Goal: Book appointment/travel/reservation

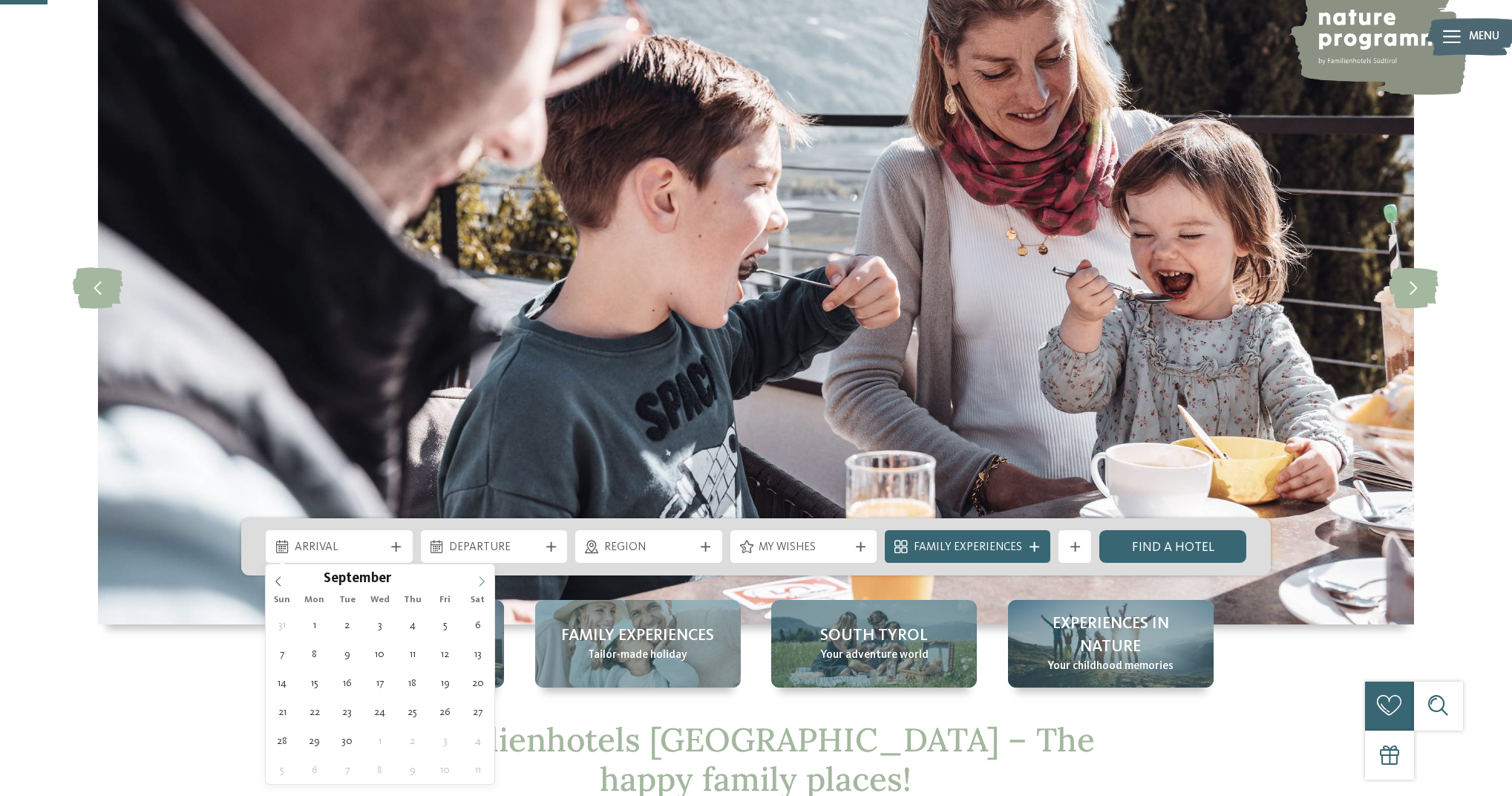
click at [481, 576] on icon at bounding box center [481, 581] width 10 height 10
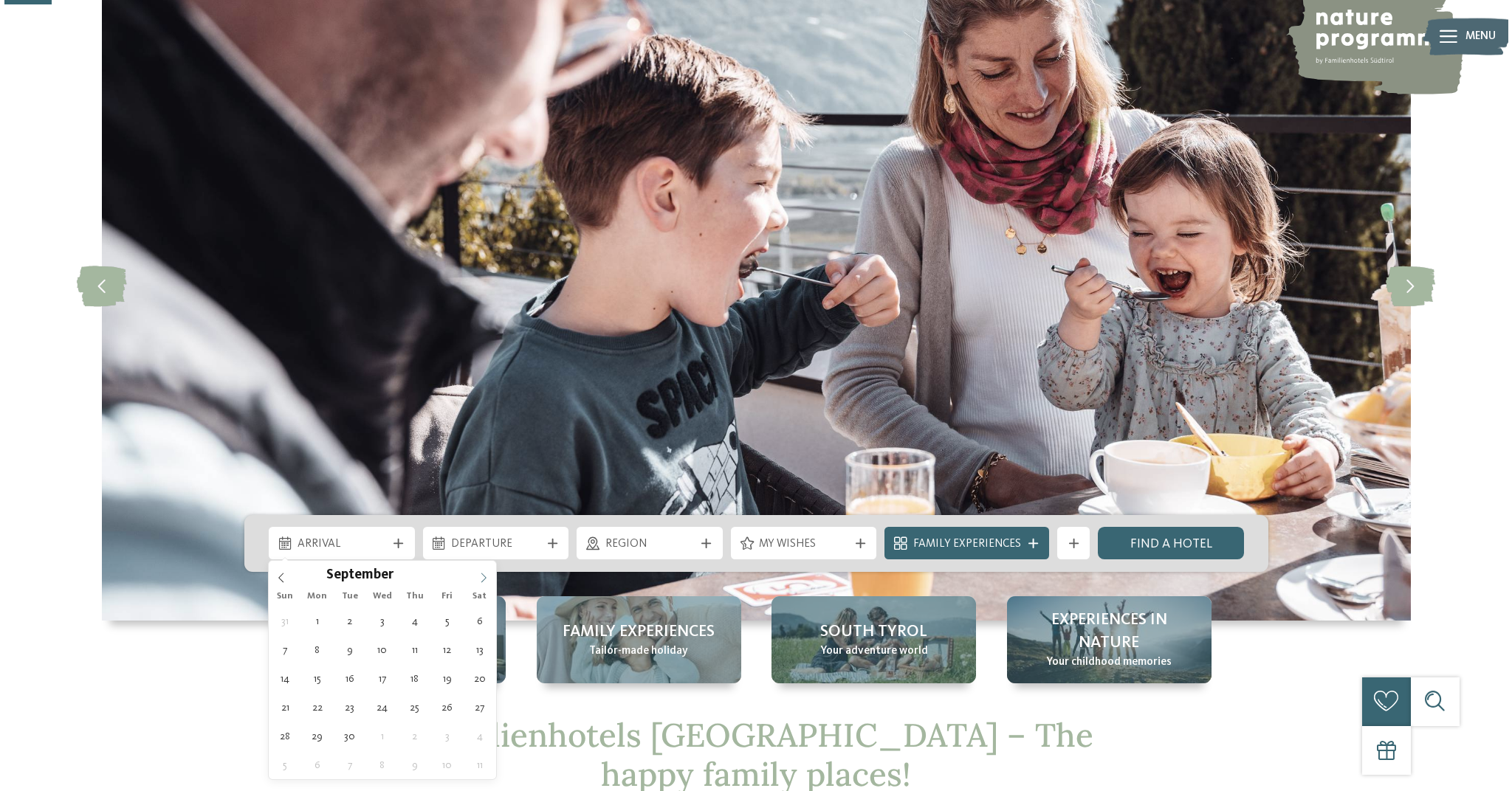
scroll to position [235, 0]
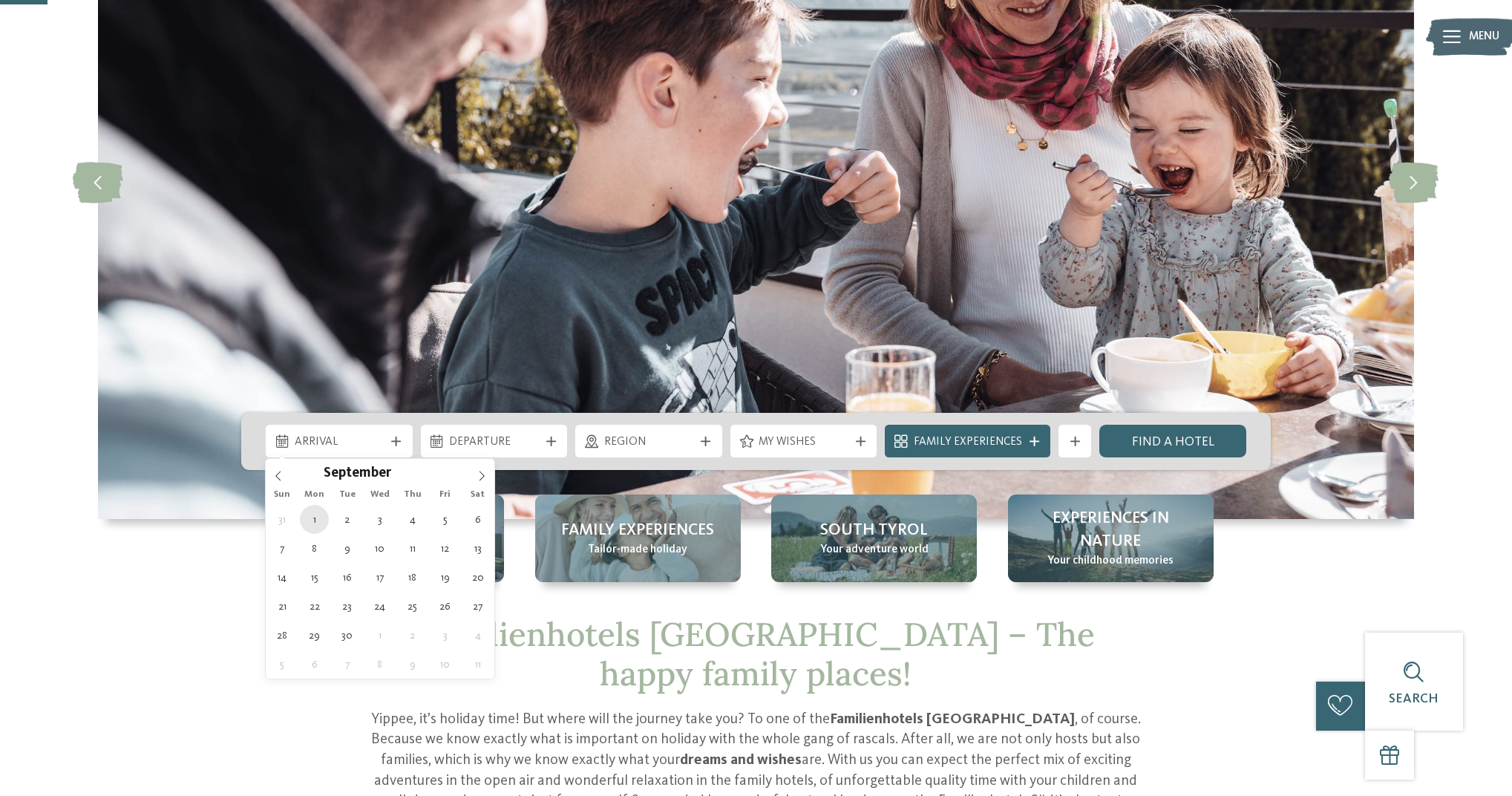
type div "[DATE]"
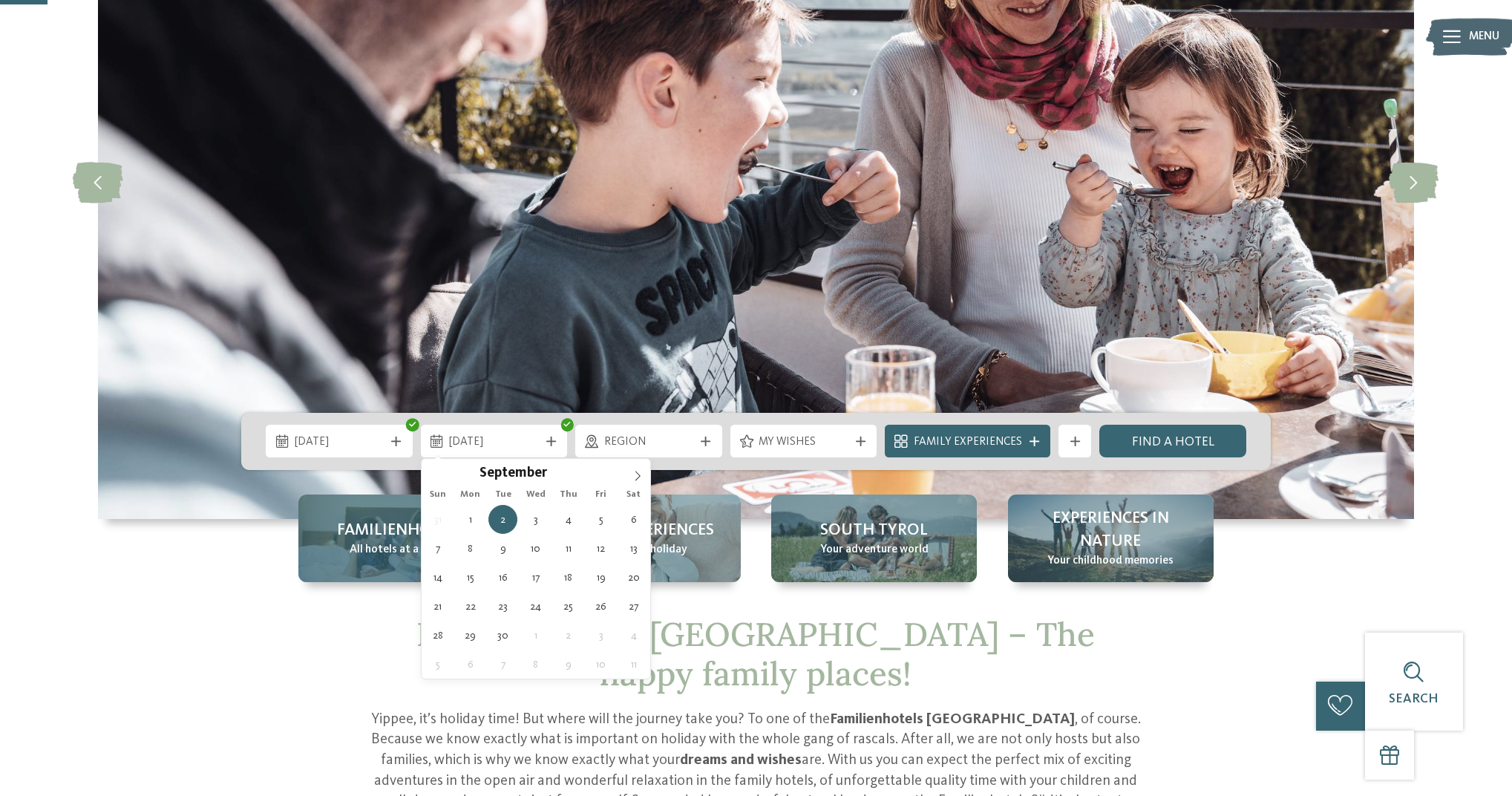
type div "[DATE]"
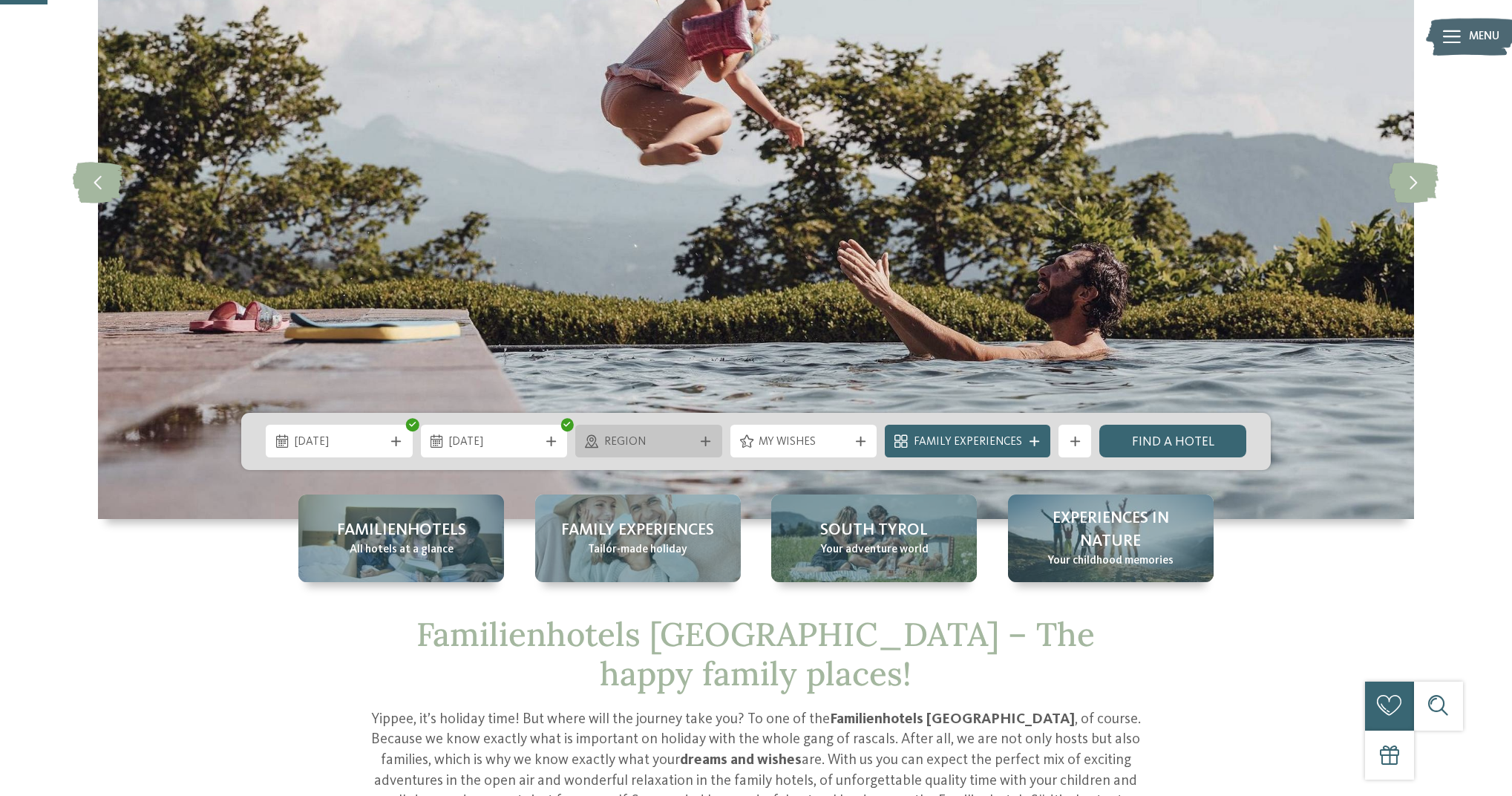
click at [688, 436] on span "Region" at bounding box center [649, 443] width 89 height 16
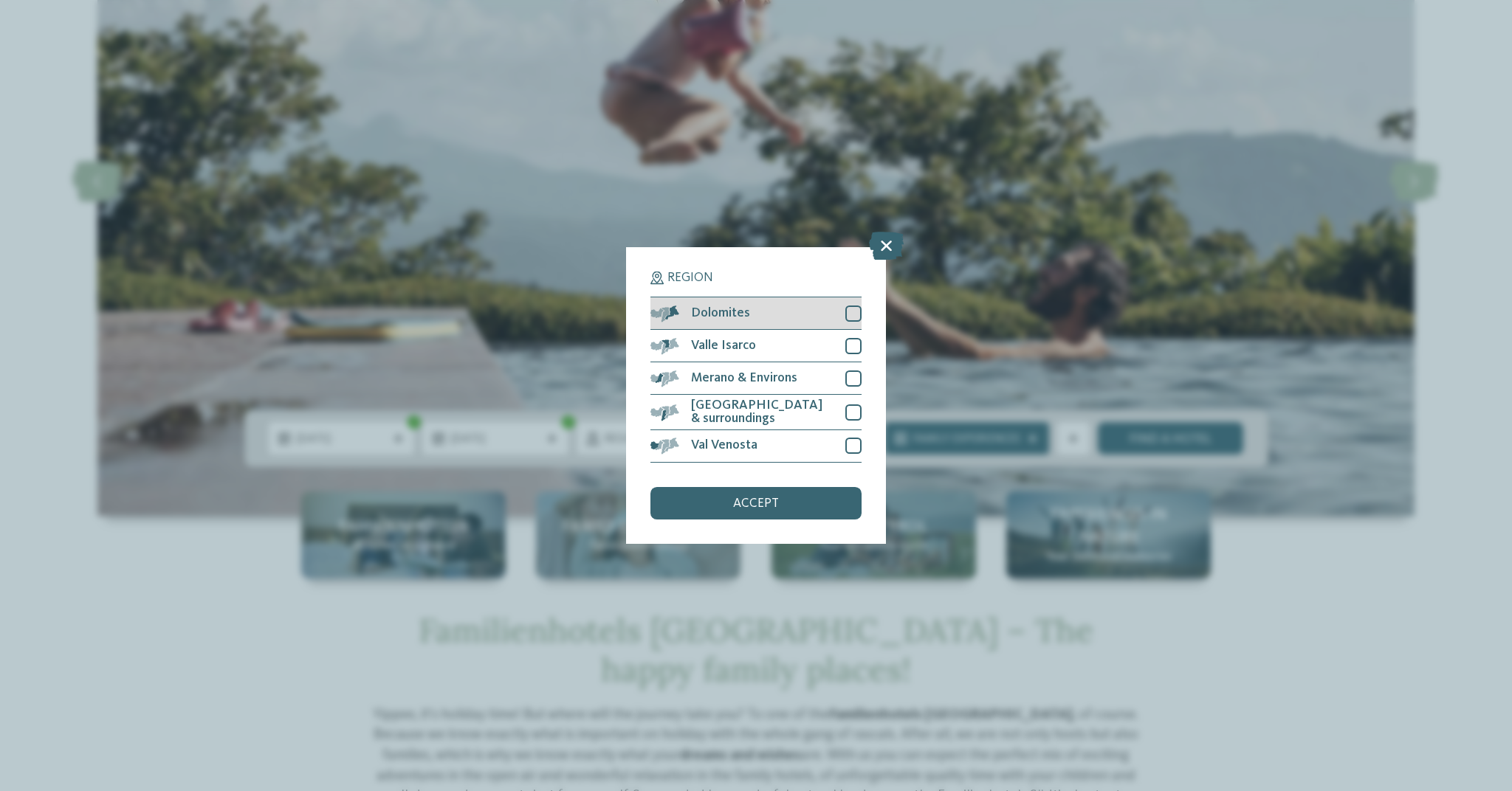
click at [843, 298] on div "Dolomites" at bounding box center [756, 314] width 211 height 33
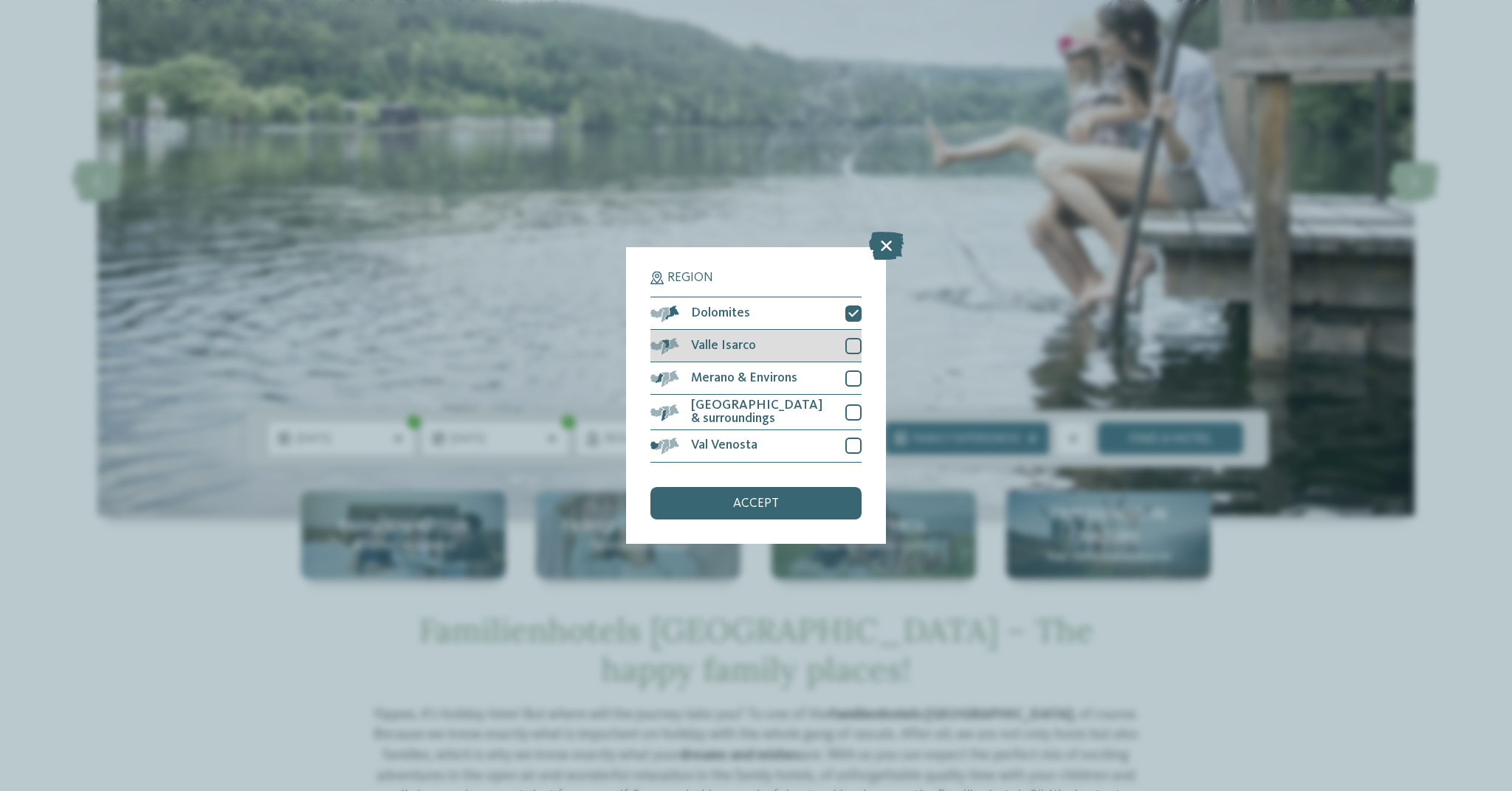
click at [849, 338] on div at bounding box center [854, 347] width 16 height 16
click at [852, 370] on div at bounding box center [854, 378] width 16 height 16
click at [854, 405] on div at bounding box center [854, 413] width 16 height 16
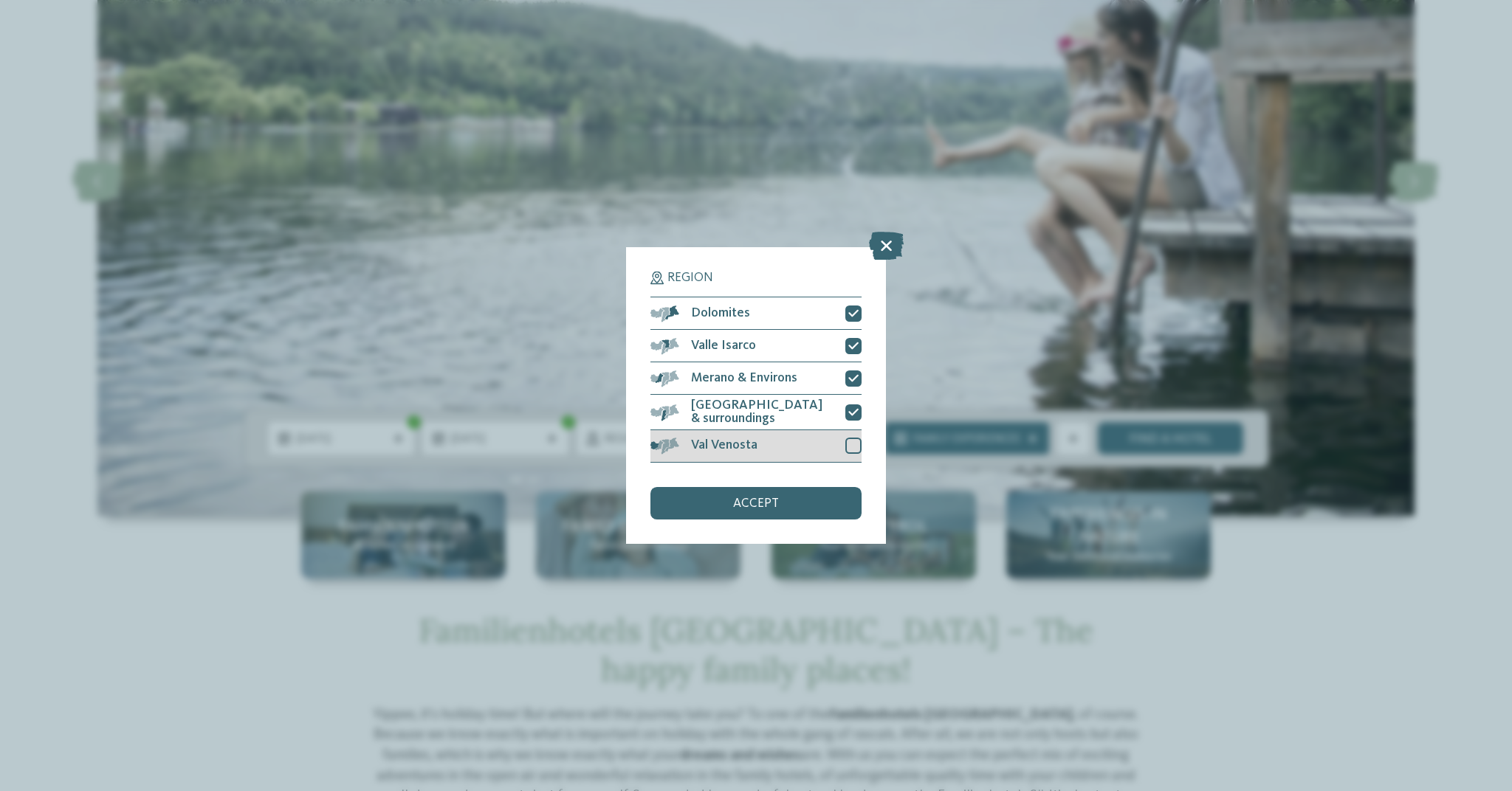
click at [854, 437] on div at bounding box center [854, 445] width 16 height 16
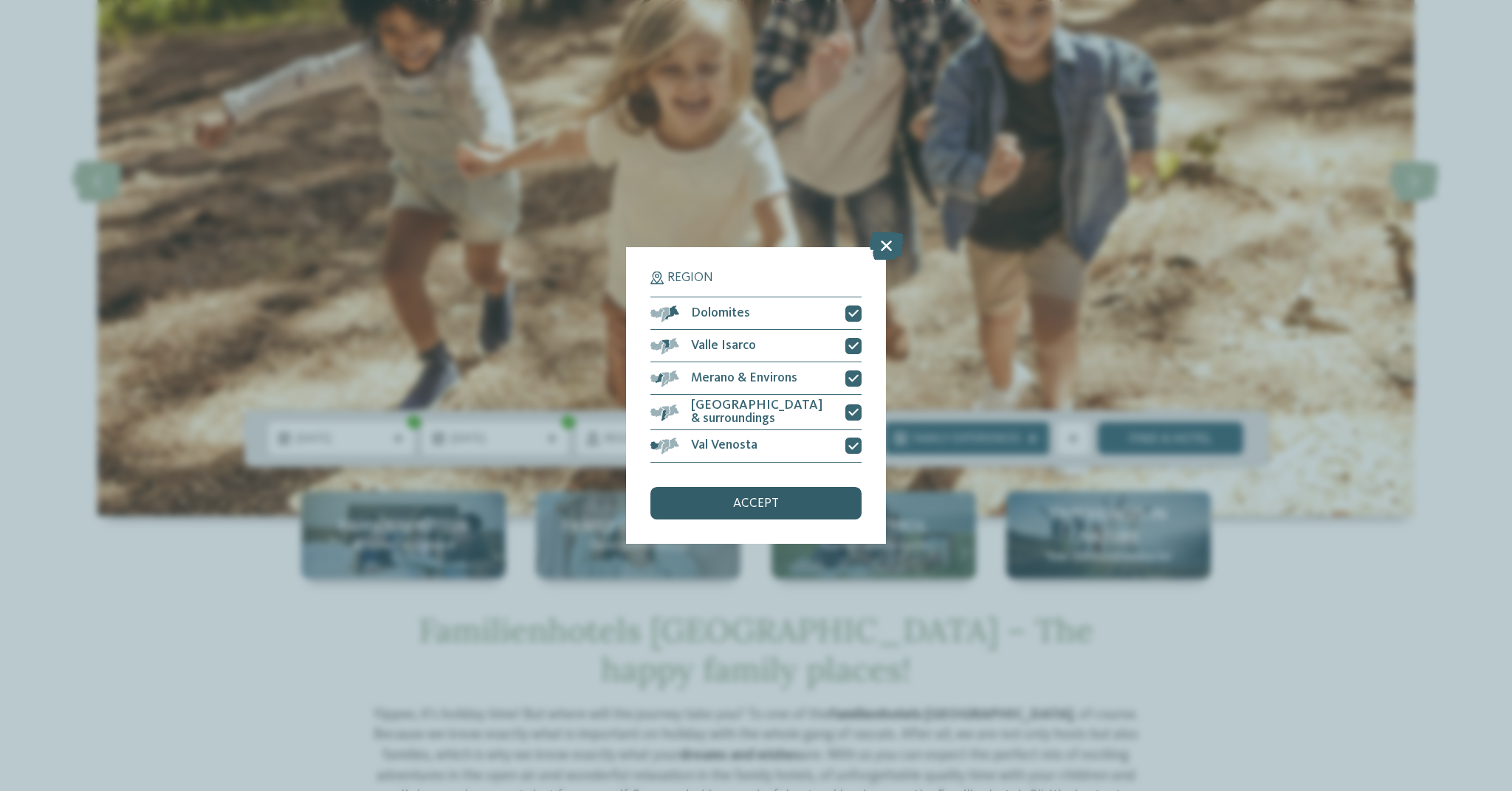
click at [760, 497] on span "accept" at bounding box center [756, 503] width 45 height 14
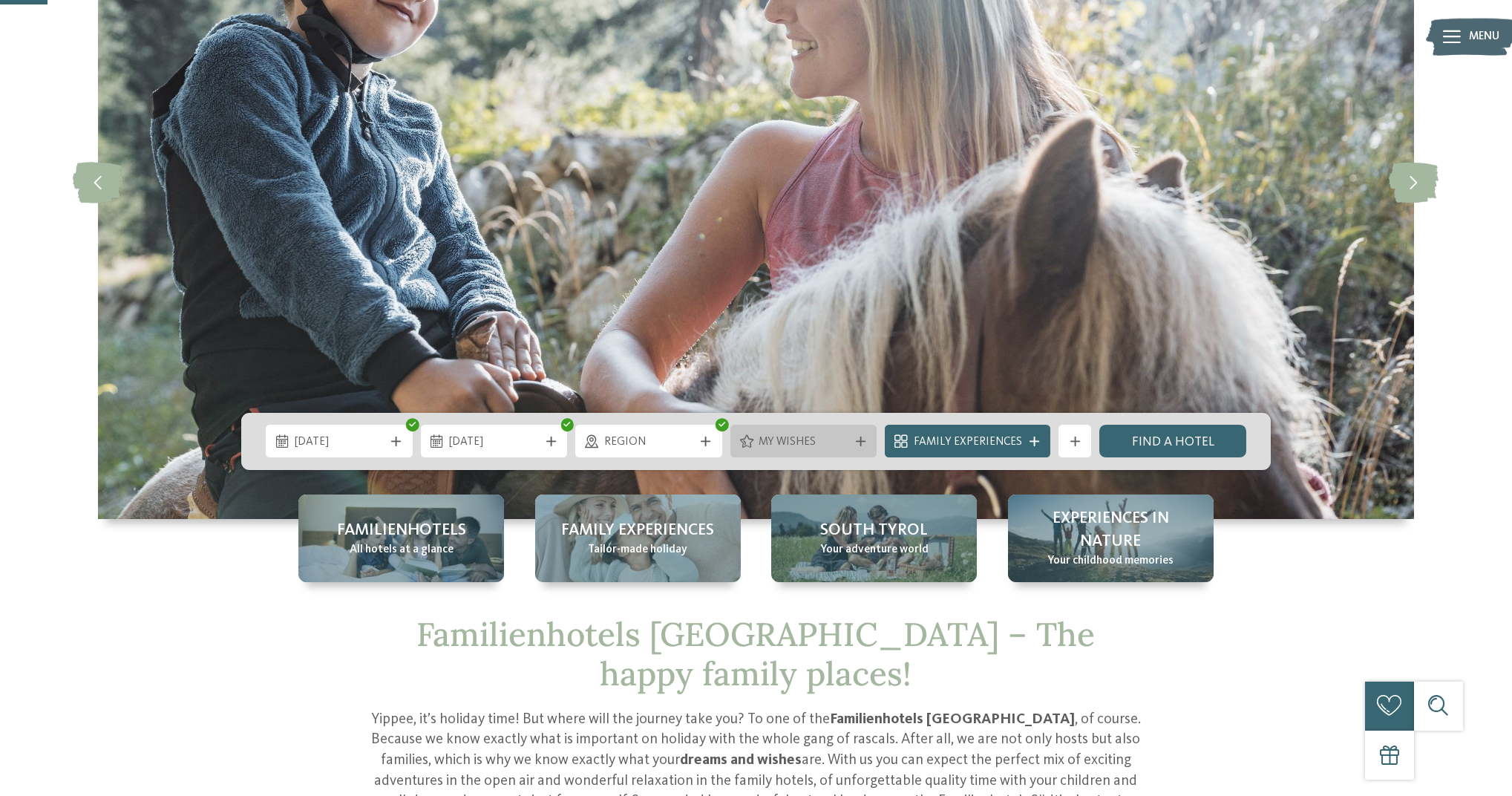
click at [869, 437] on div at bounding box center [860, 441] width 16 height 10
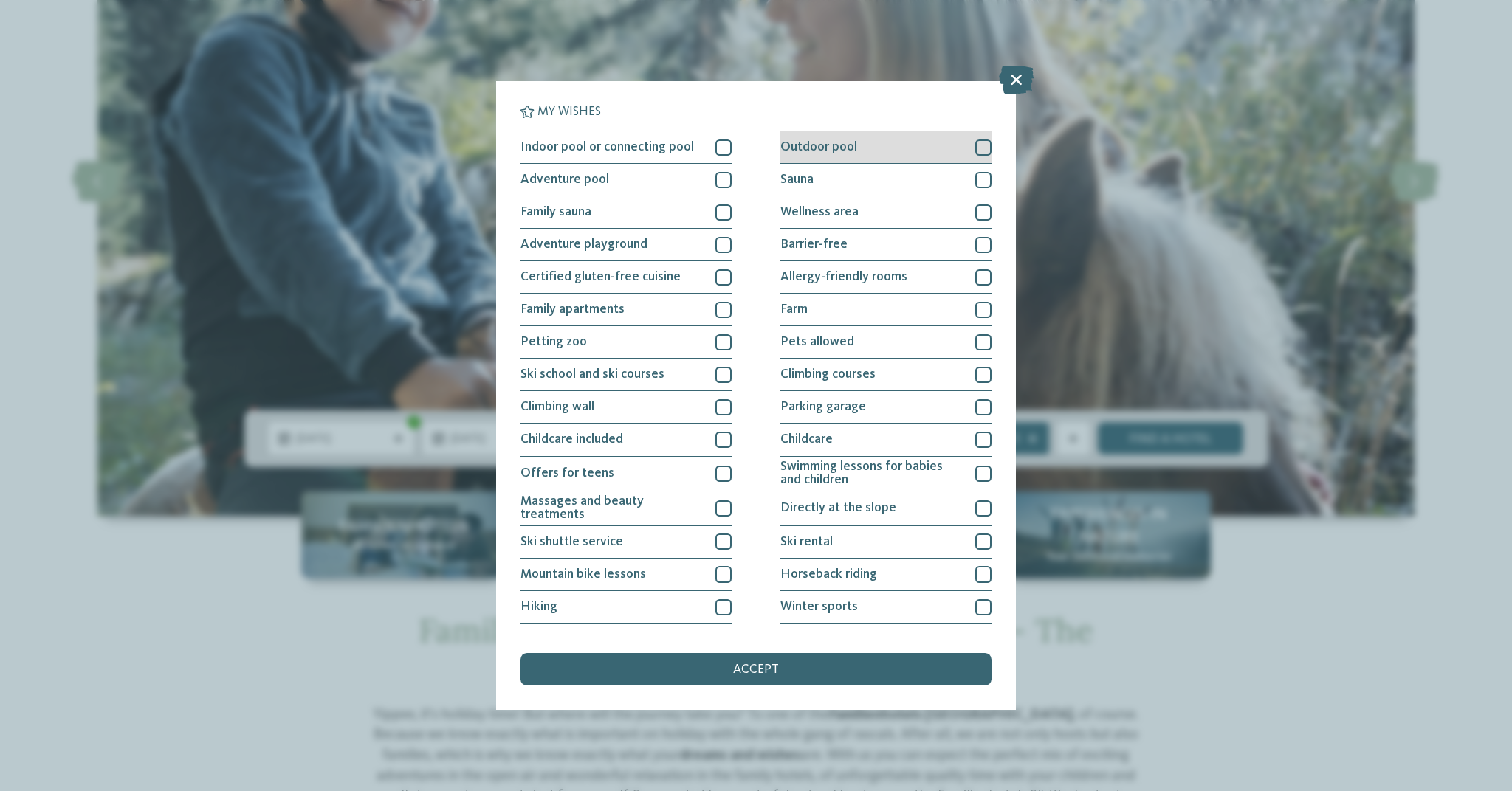
click at [979, 148] on div at bounding box center [984, 148] width 16 height 16
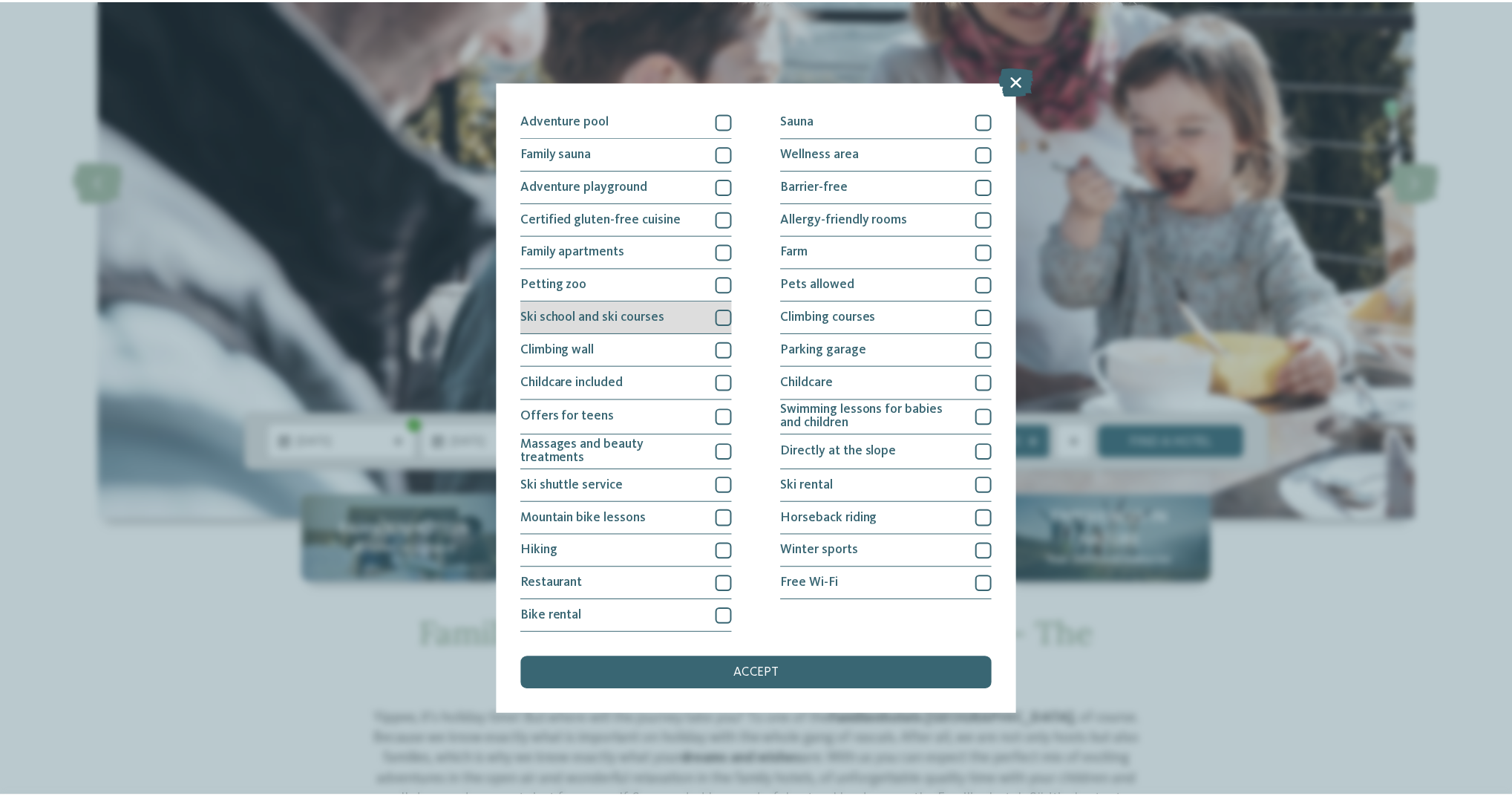
scroll to position [225, 0]
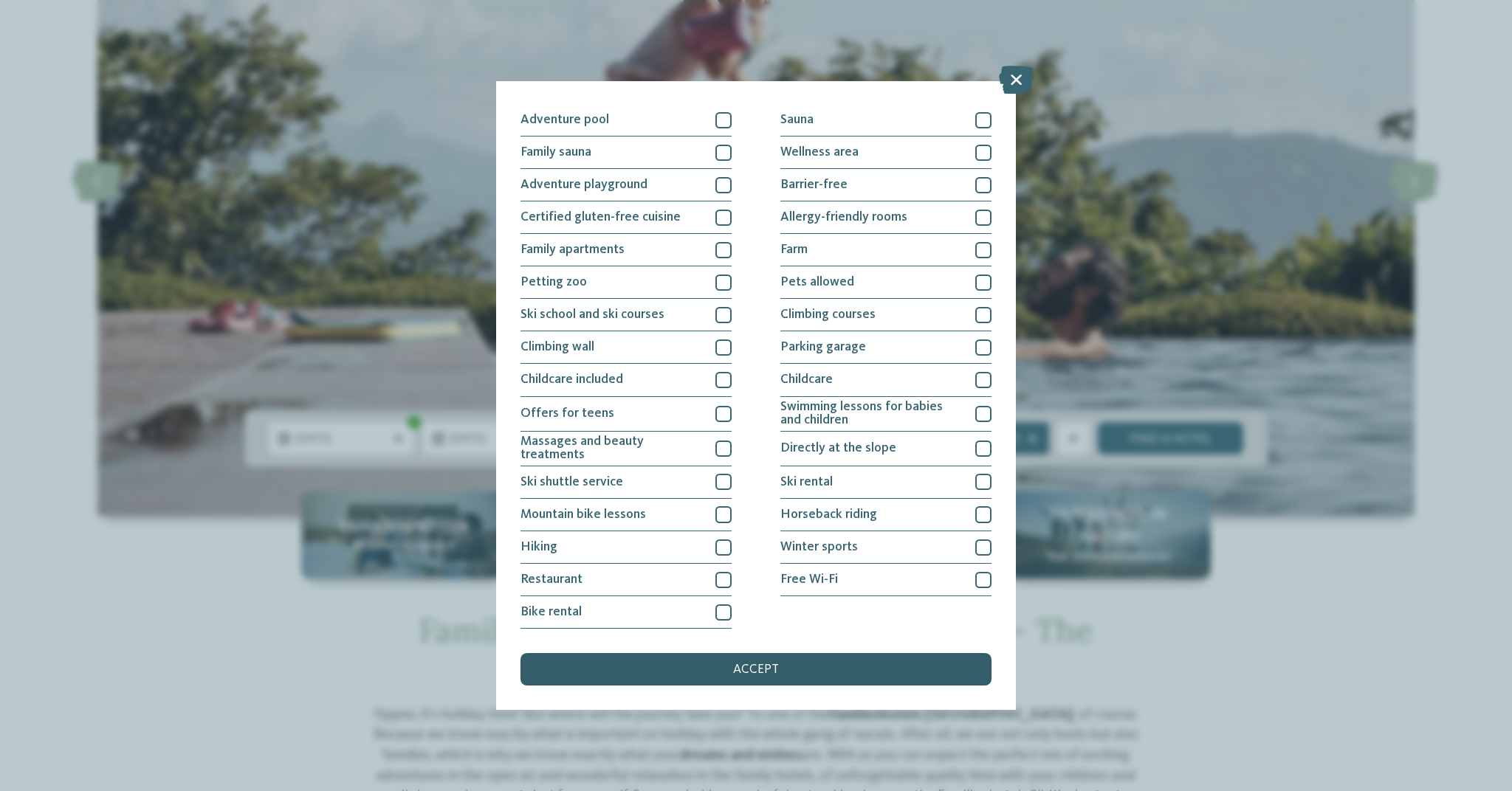
click at [774, 653] on div "accept" at bounding box center [756, 669] width 471 height 33
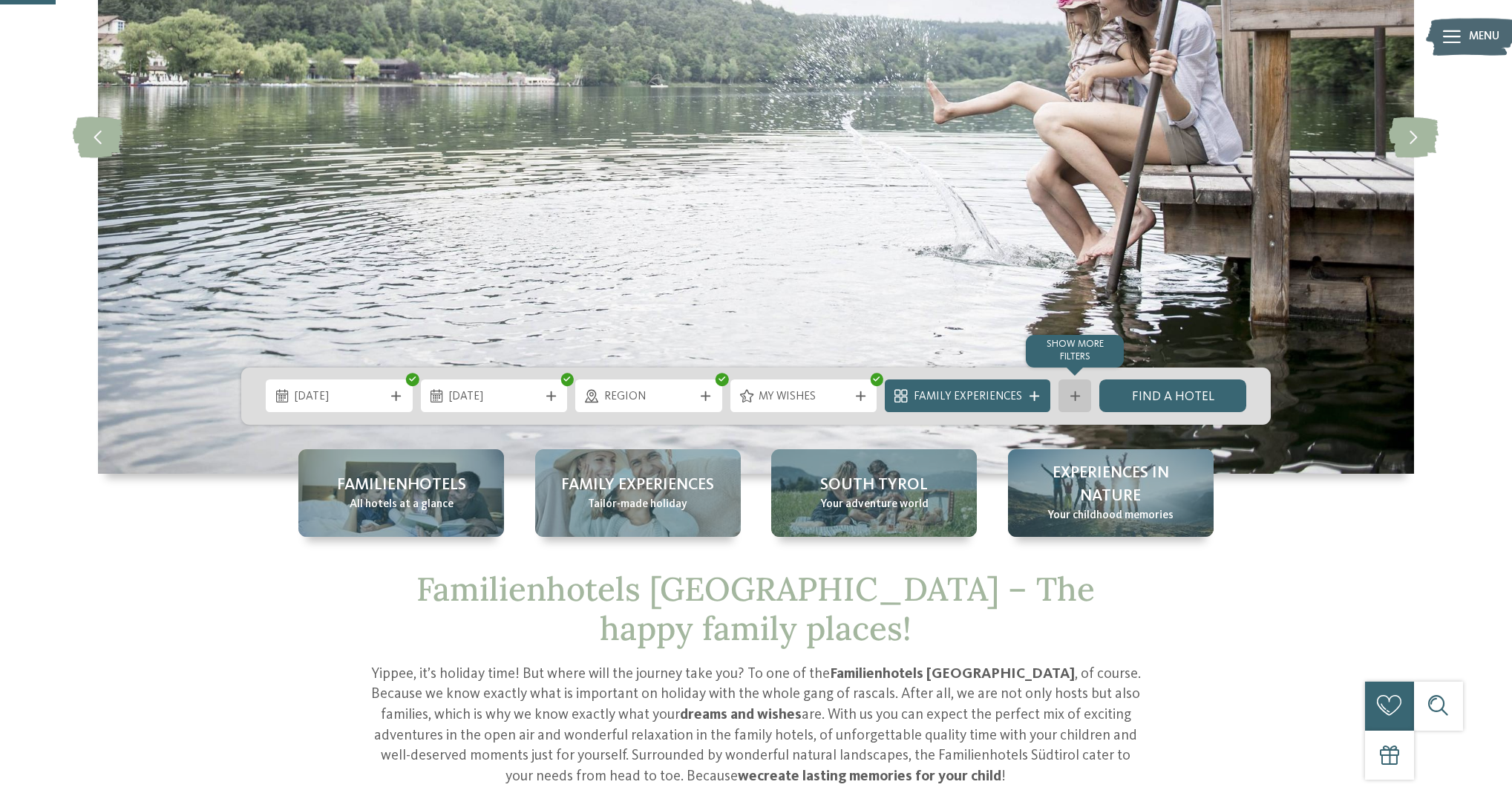
scroll to position [283, 0]
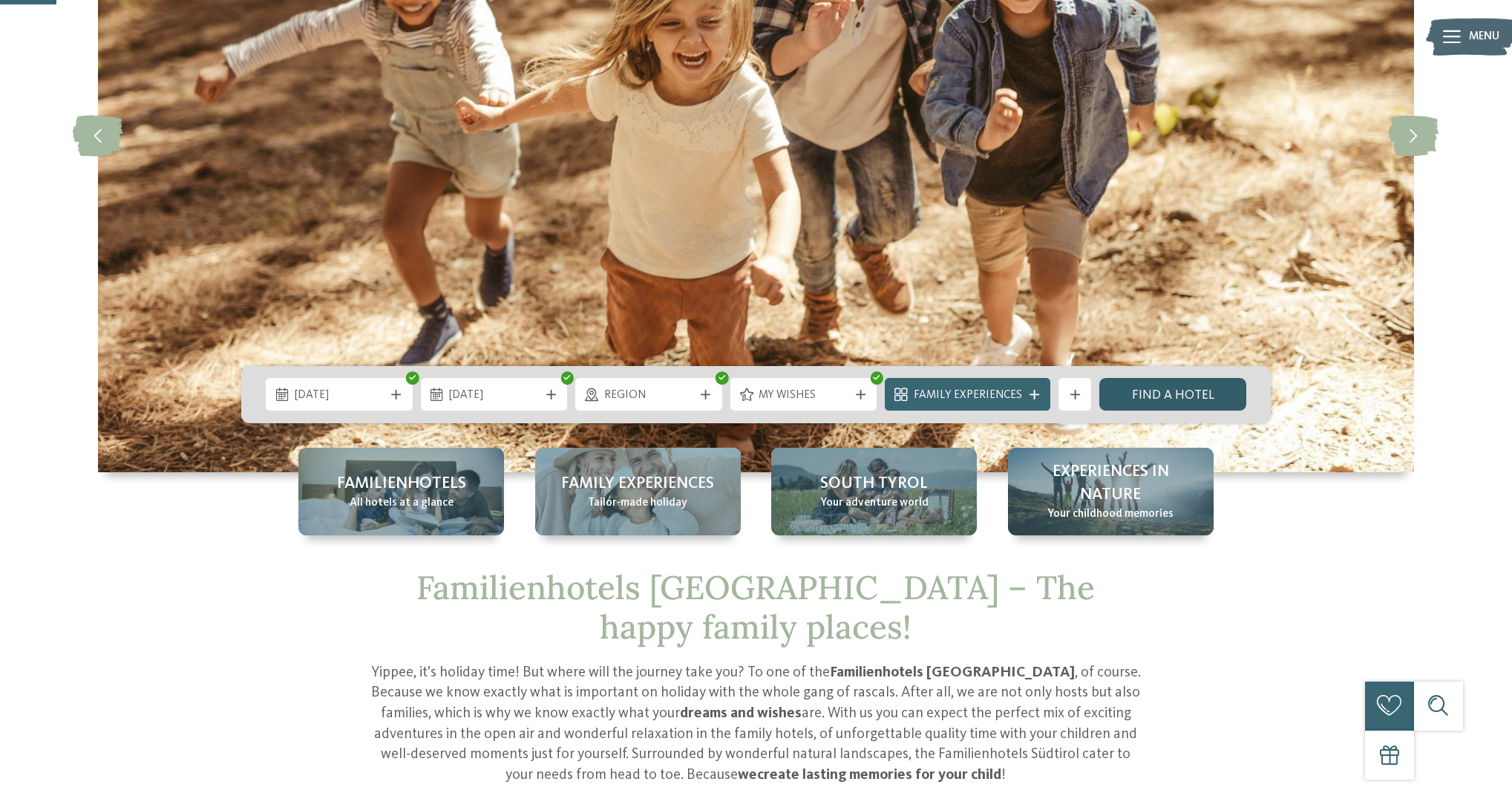
click at [1138, 393] on link "Find a hotel" at bounding box center [1173, 394] width 147 height 33
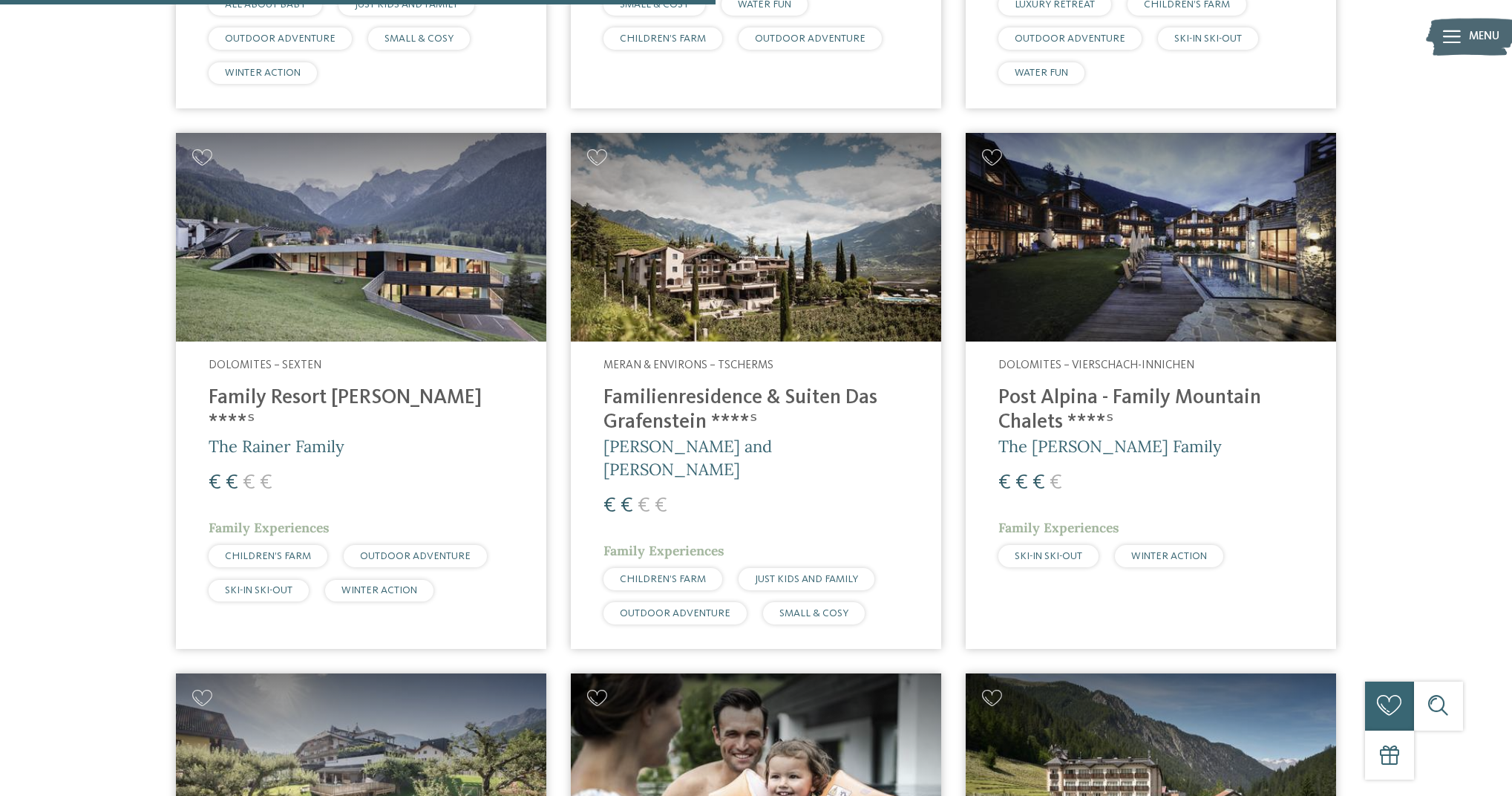
scroll to position [1608, 0]
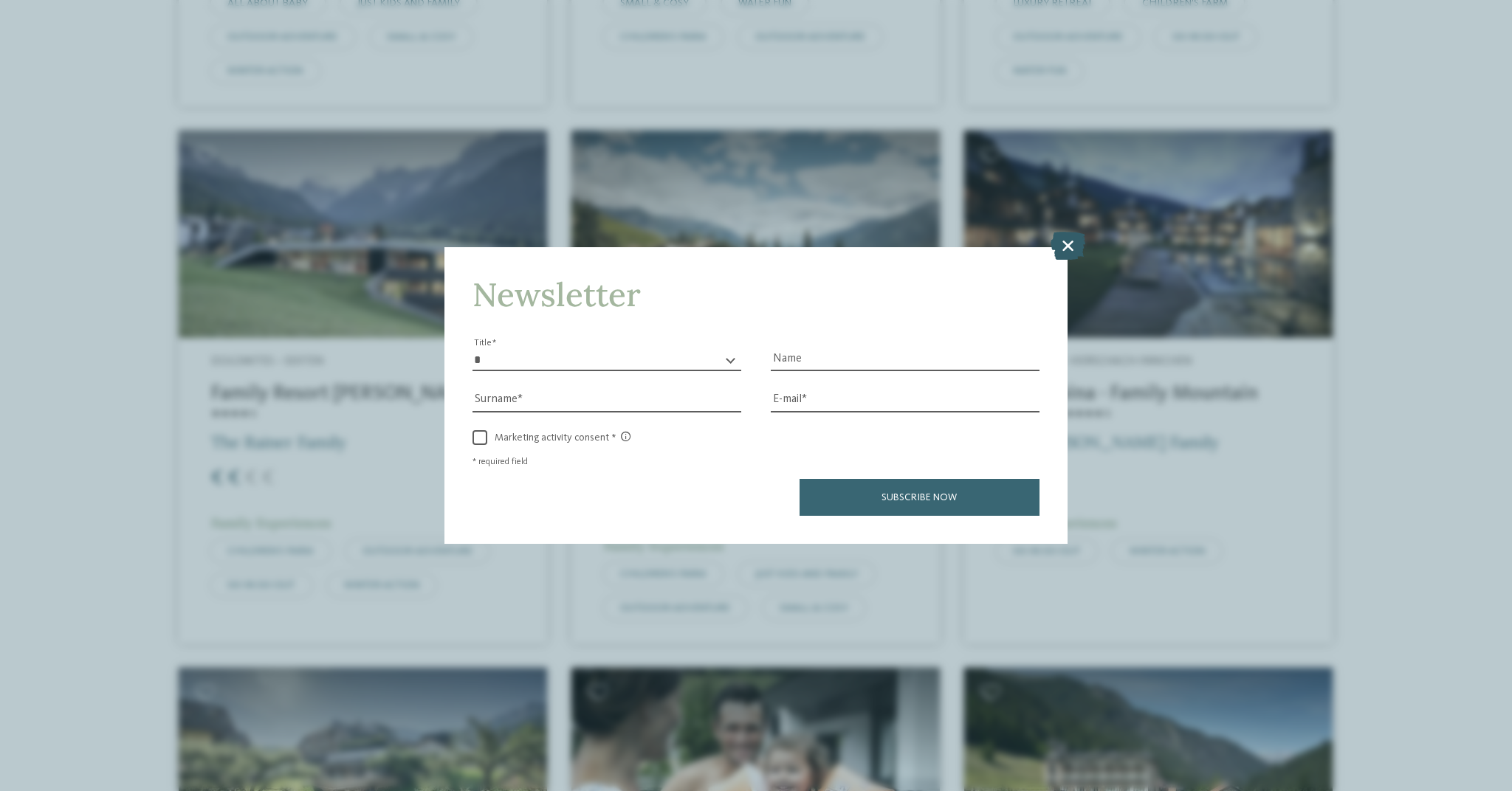
click at [1067, 231] on icon at bounding box center [1068, 245] width 34 height 28
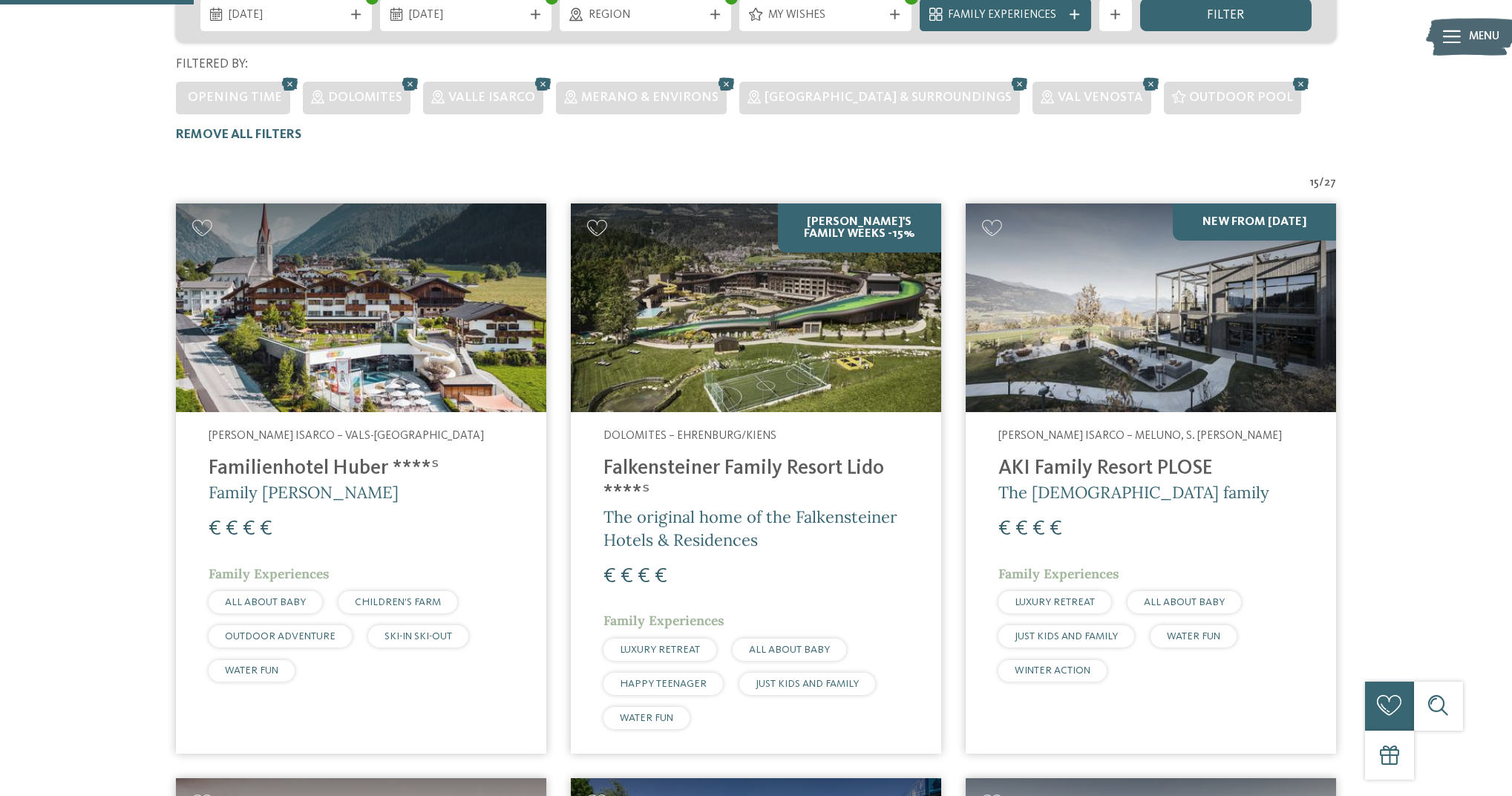
scroll to position [435, 0]
